Goal: Navigation & Orientation: Find specific page/section

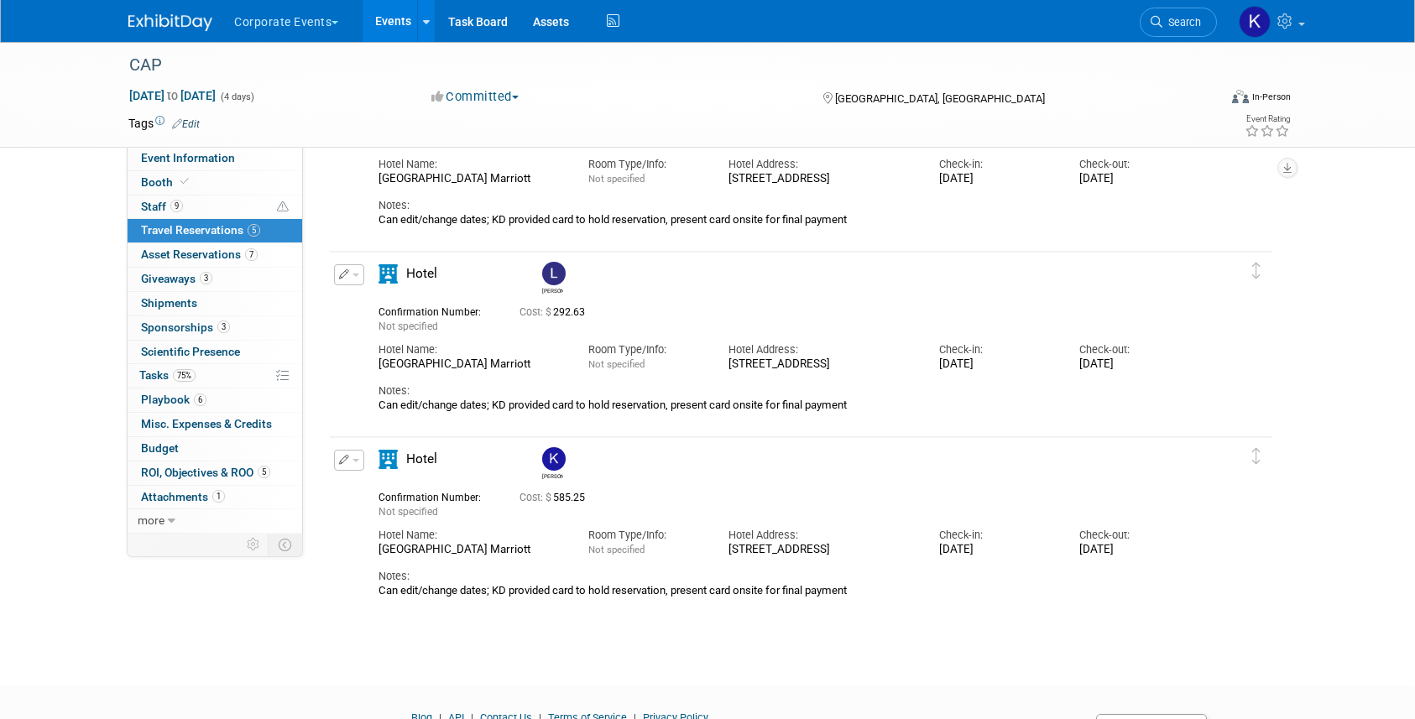
click at [296, 32] on button "Corporate Events" at bounding box center [295, 18] width 127 height 37
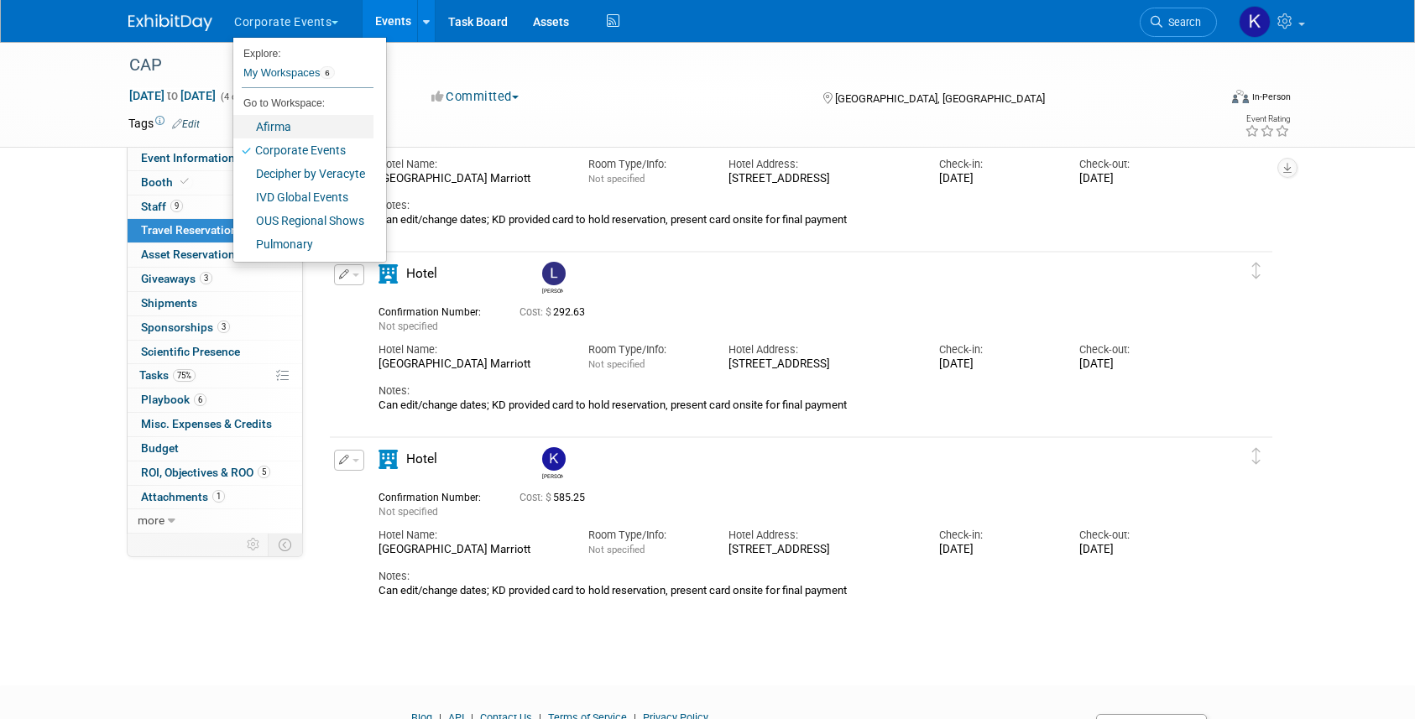
click at [306, 125] on link "Afirma" at bounding box center [303, 126] width 140 height 23
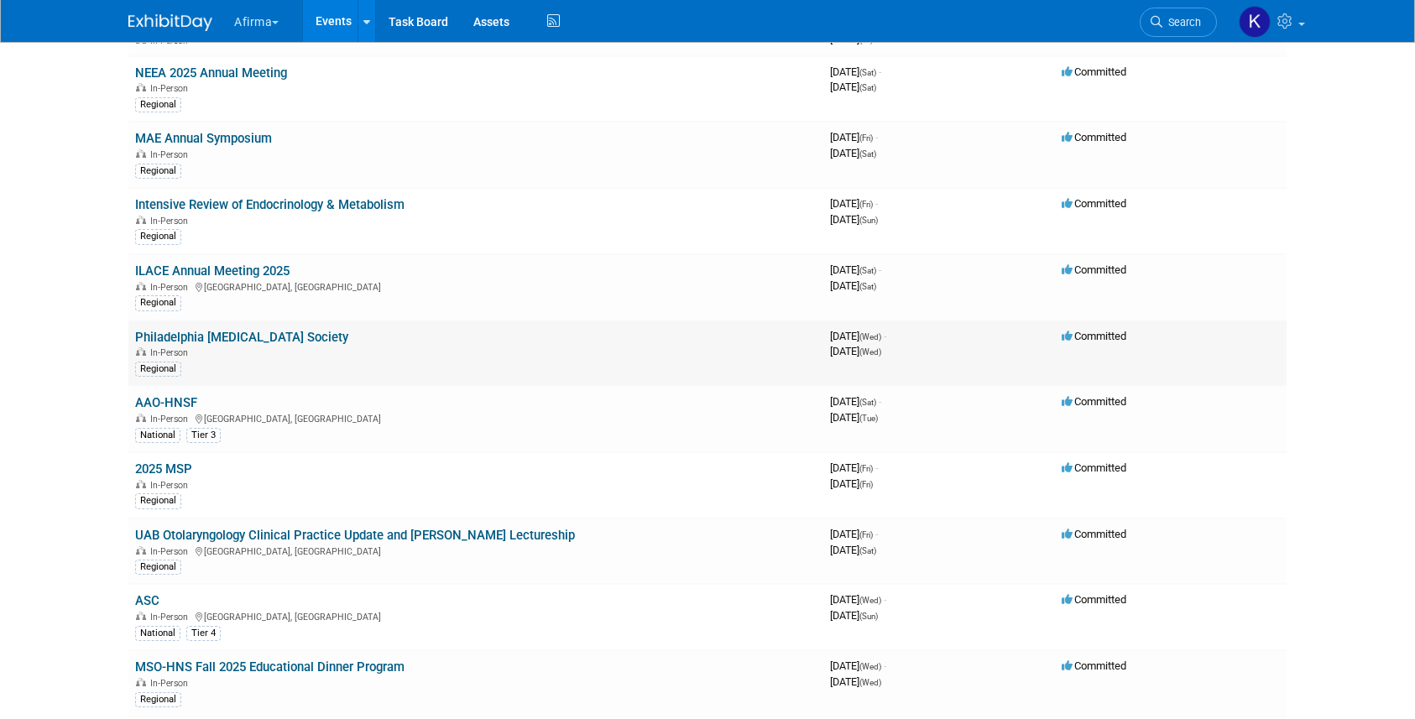
scroll to position [643, 0]
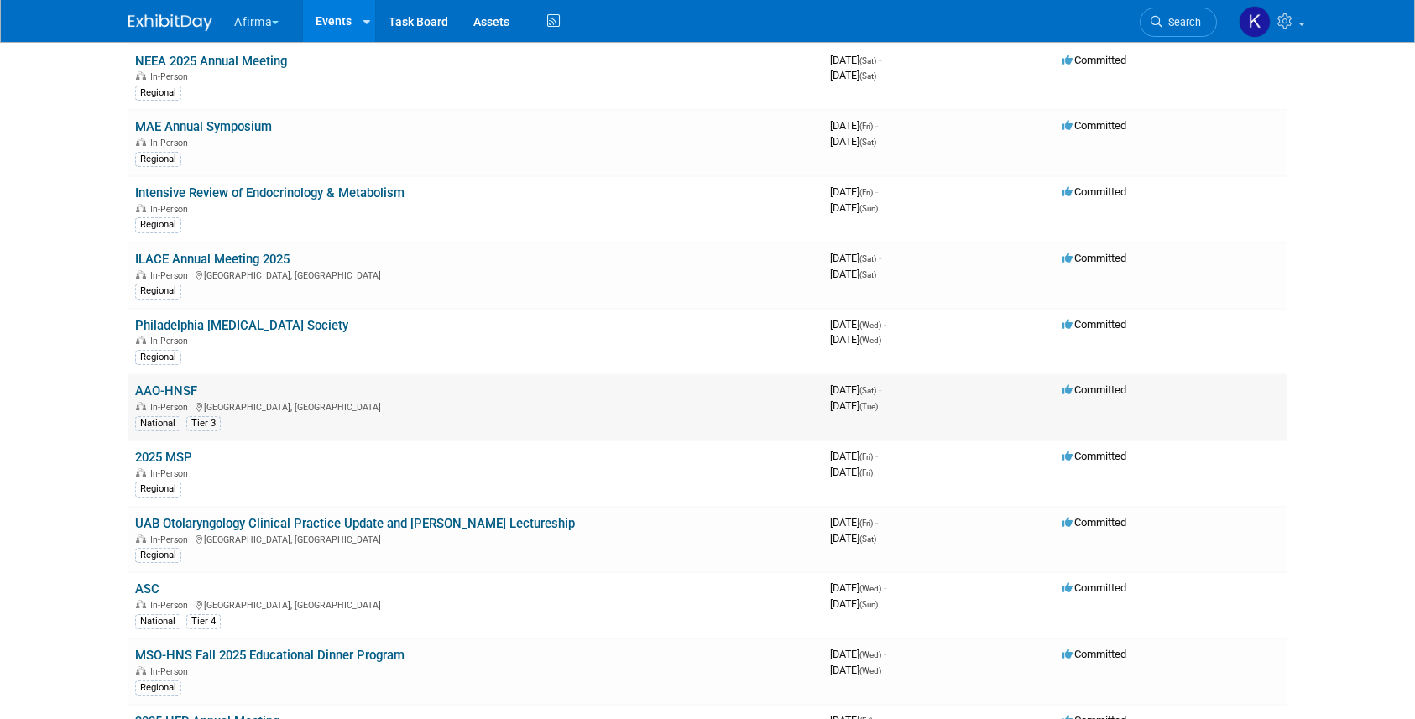
click at [172, 389] on link "AAO-HNSF" at bounding box center [166, 391] width 62 height 15
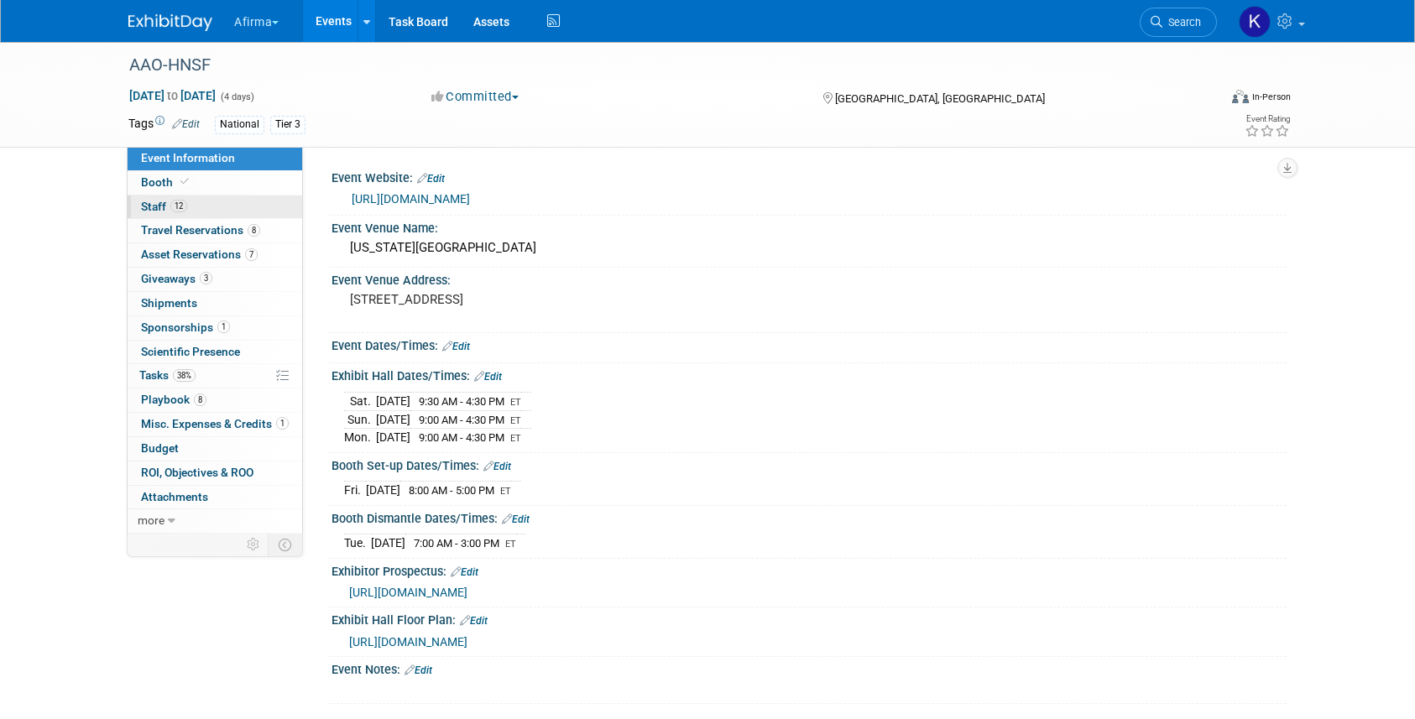
click at [175, 207] on span "12" at bounding box center [178, 206] width 17 height 13
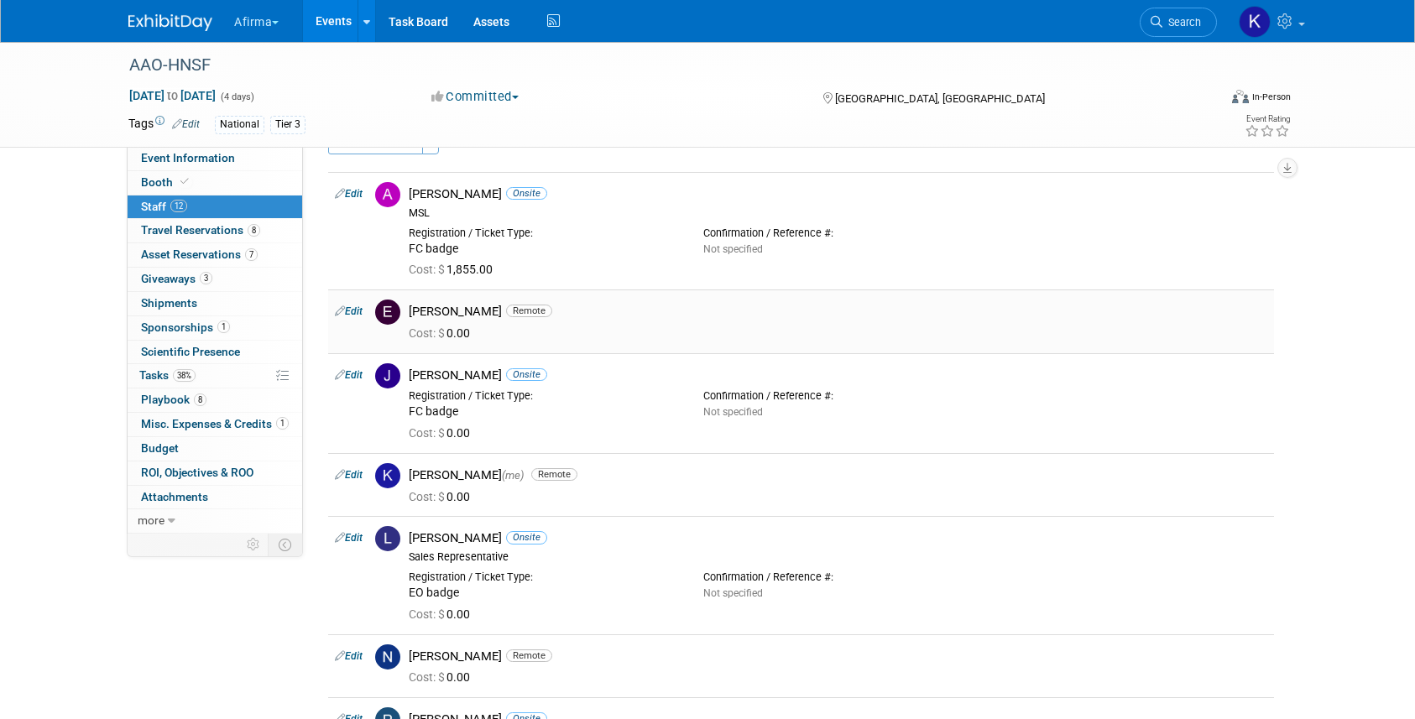
scroll to position [44, 0]
click at [347, 27] on link "Events" at bounding box center [333, 21] width 61 height 42
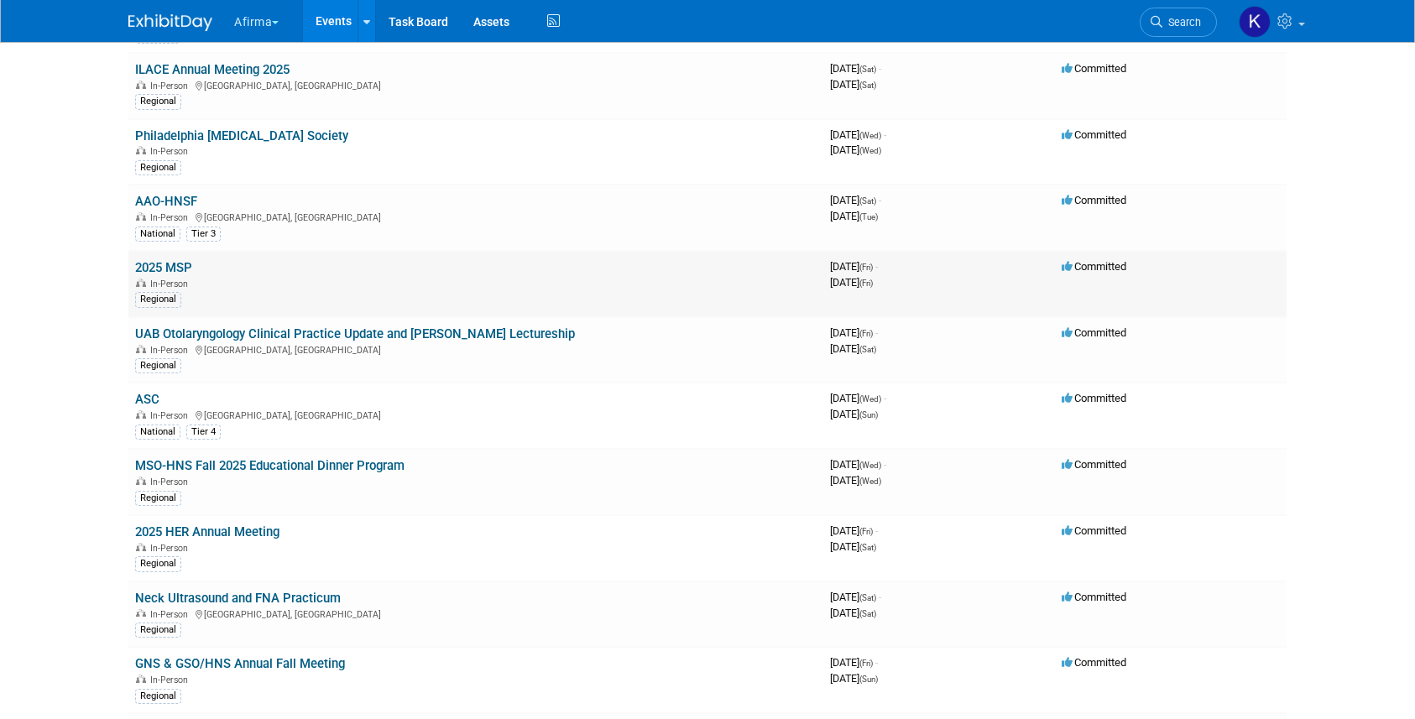
scroll to position [1032, 0]
